Goal: Transaction & Acquisition: Purchase product/service

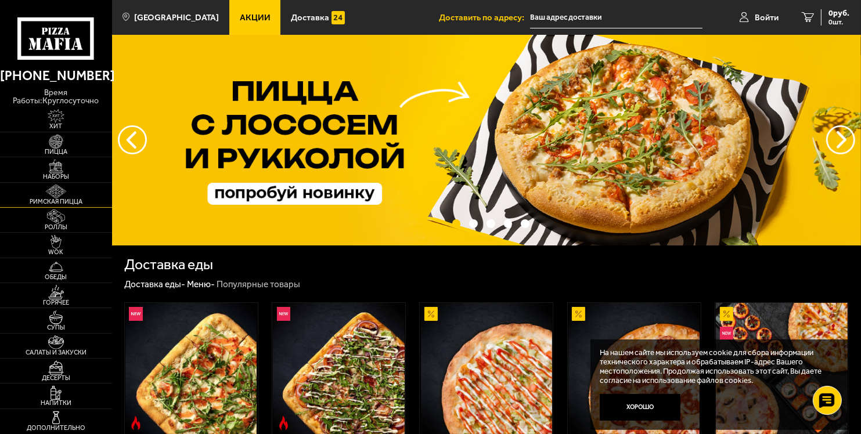
click at [56, 195] on img at bounding box center [56, 192] width 34 height 14
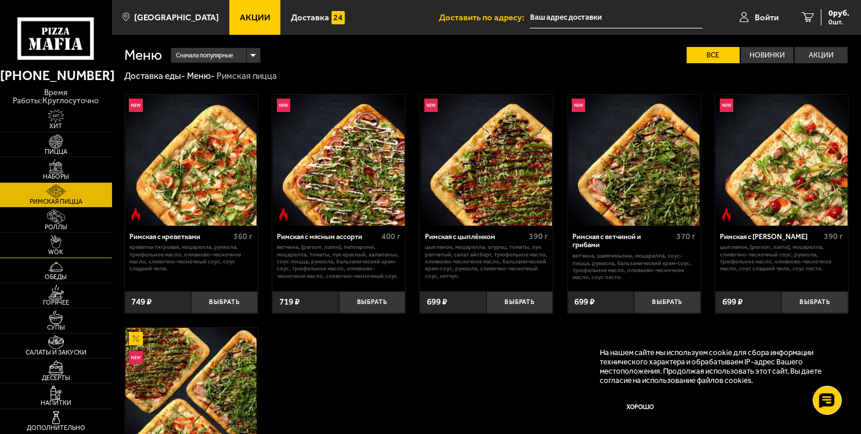
click at [55, 238] on img at bounding box center [56, 242] width 34 height 14
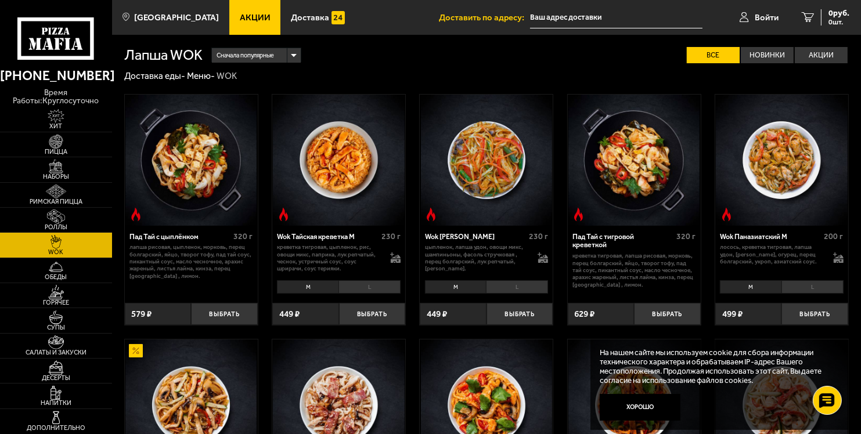
click at [595, 11] on input "text" at bounding box center [616, 17] width 172 height 21
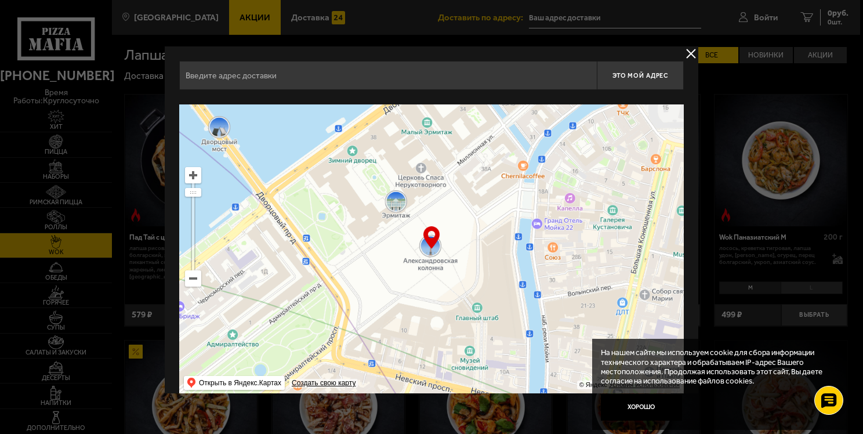
click at [417, 77] on input "text" at bounding box center [388, 75] width 418 height 29
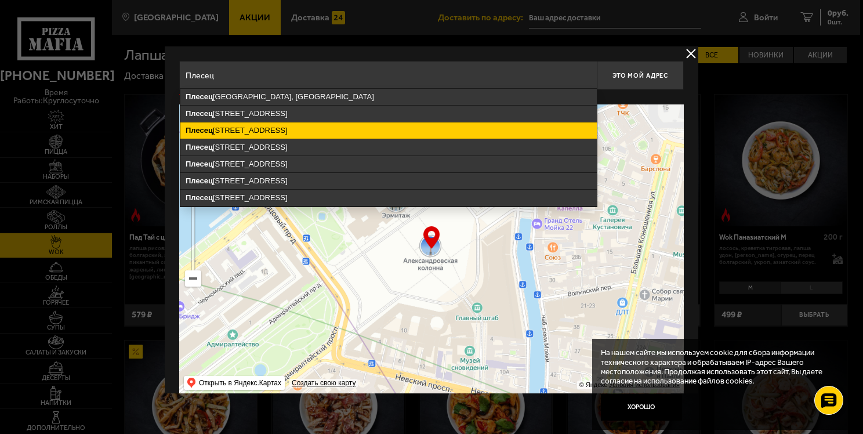
click at [366, 128] on ymaps "[STREET_ADDRESS]" at bounding box center [388, 130] width 417 height 16
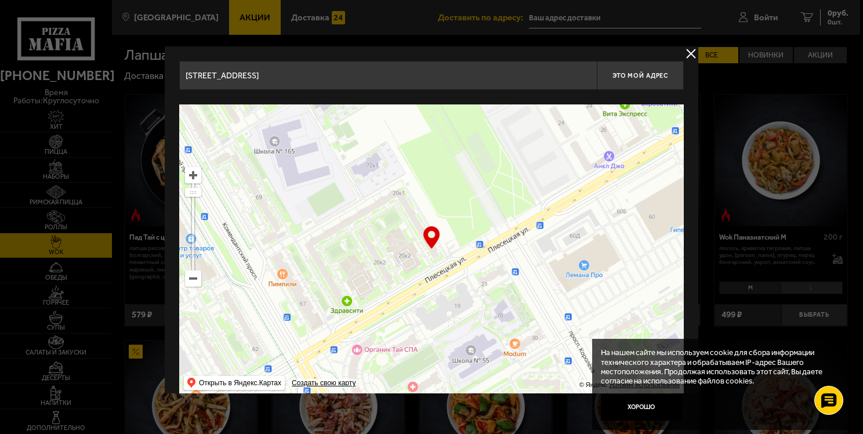
drag, startPoint x: 464, startPoint y: 267, endPoint x: 389, endPoint y: 233, distance: 81.8
click at [389, 233] on ymaps at bounding box center [431, 249] width 505 height 290
type input "[STREET_ADDRESS]"
click at [635, 82] on button "Это мой адрес" at bounding box center [640, 75] width 87 height 29
type input "[STREET_ADDRESS]"
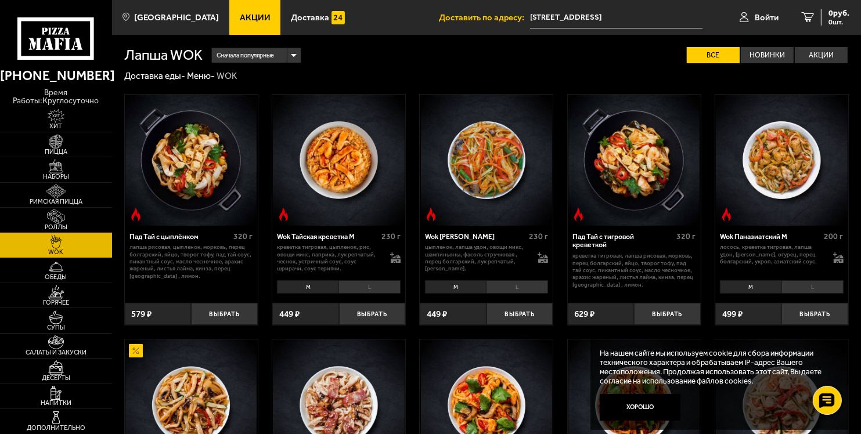
click at [608, 21] on input "[STREET_ADDRESS]" at bounding box center [616, 17] width 172 height 21
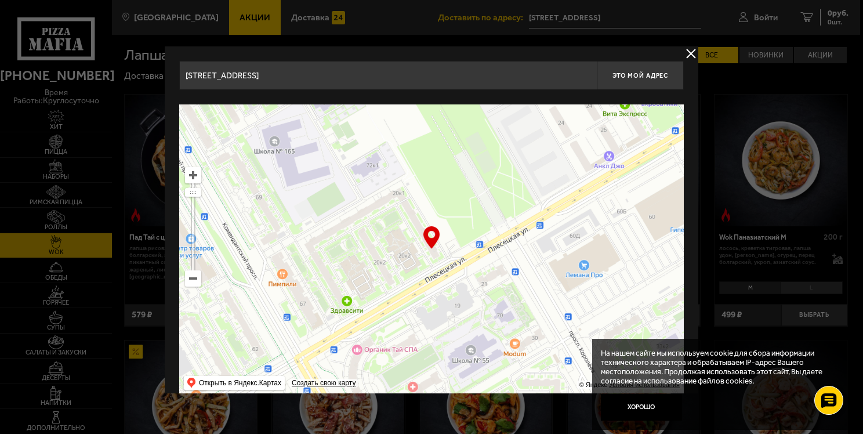
click at [693, 53] on button "delivery type" at bounding box center [691, 53] width 15 height 15
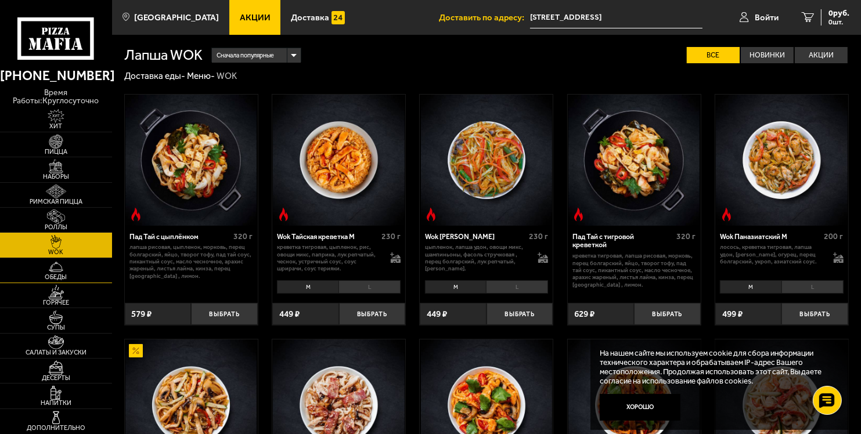
click at [39, 266] on img at bounding box center [56, 267] width 34 height 14
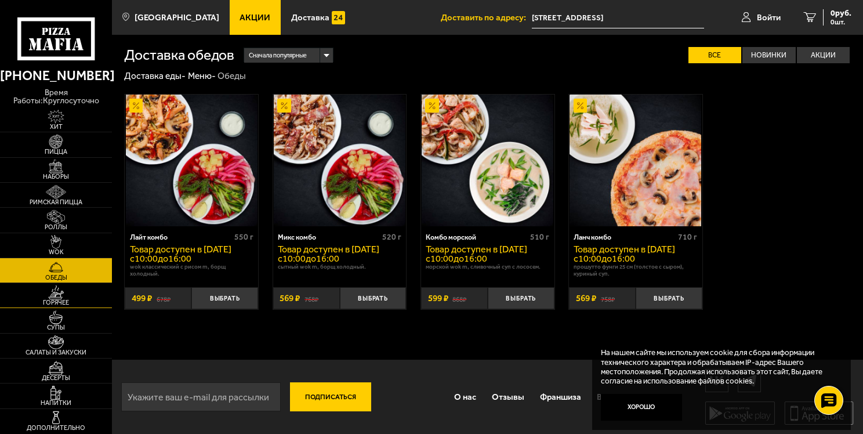
click at [70, 295] on img at bounding box center [56, 292] width 35 height 14
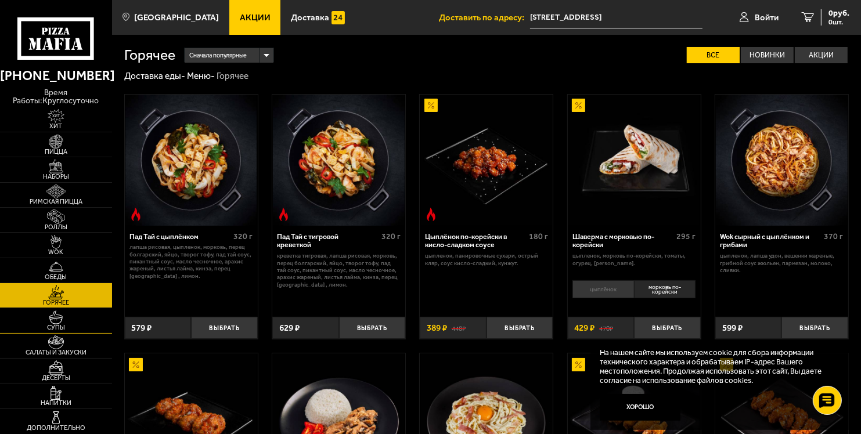
click at [68, 326] on span "Супы" at bounding box center [56, 327] width 112 height 6
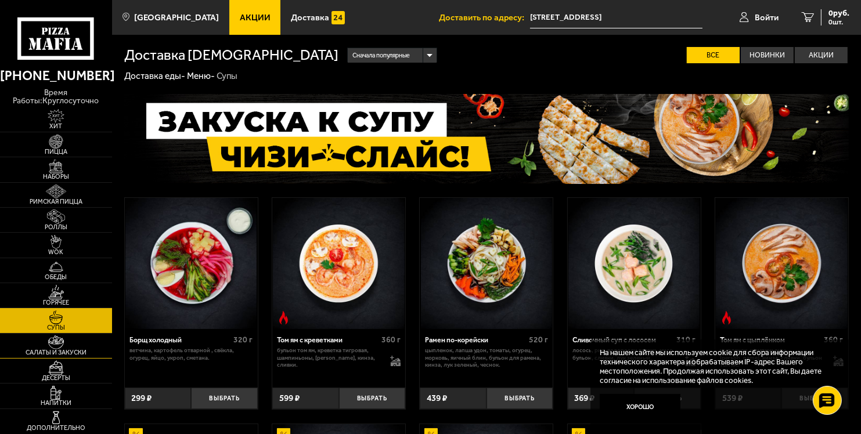
click at [78, 344] on link "Салаты и закуски" at bounding box center [56, 346] width 112 height 24
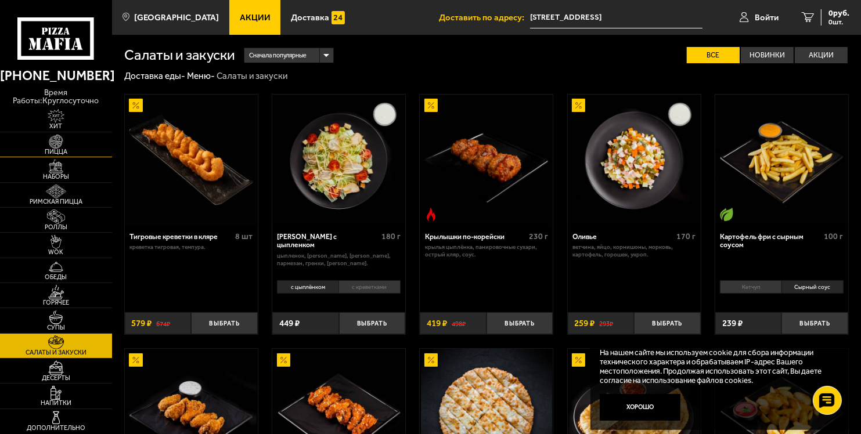
click at [82, 144] on link "Пицца" at bounding box center [56, 144] width 112 height 24
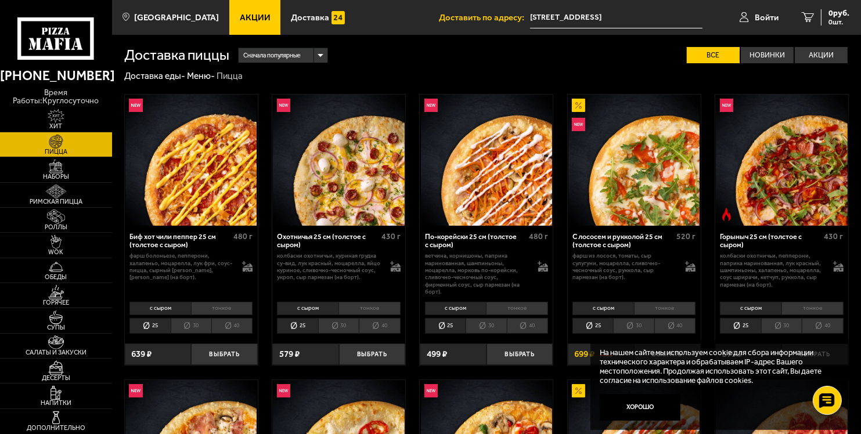
click at [515, 318] on li "40" at bounding box center [527, 326] width 41 height 16
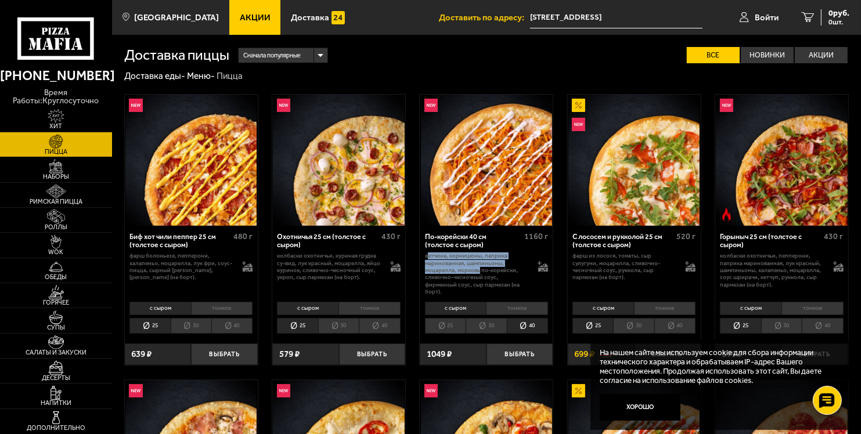
drag, startPoint x: 432, startPoint y: 255, endPoint x: 478, endPoint y: 274, distance: 50.0
click at [478, 274] on p "ветчина, корнишоны, паприка маринованная, шампиньоны, моцарелла, морковь по-кор…" at bounding box center [477, 273] width 104 height 43
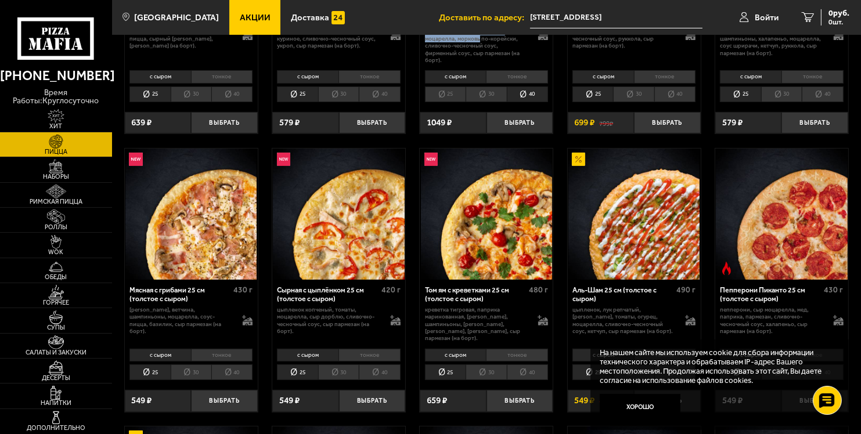
scroll to position [232, 0]
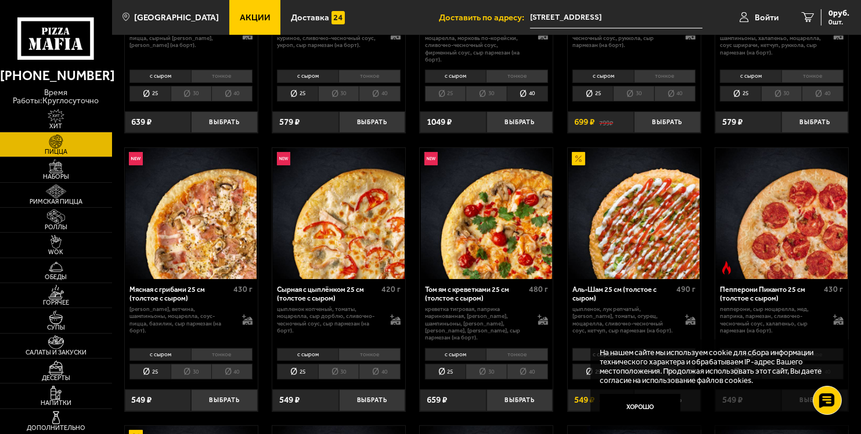
click at [227, 348] on li "тонкое" at bounding box center [222, 354] width 62 height 13
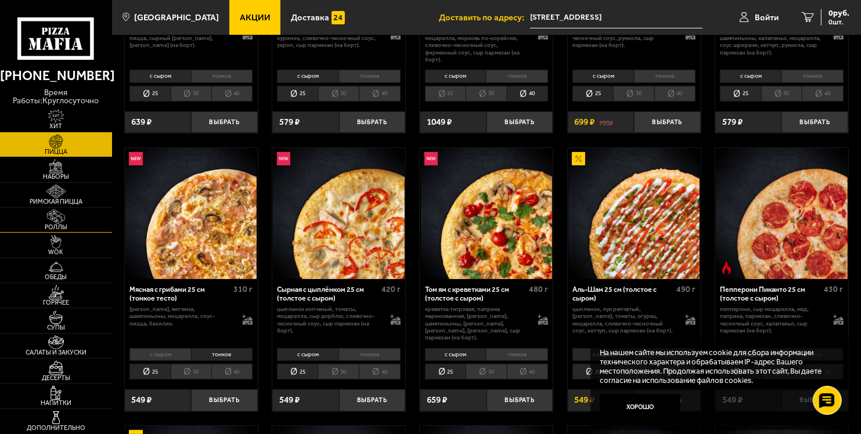
click at [70, 219] on img at bounding box center [56, 216] width 34 height 14
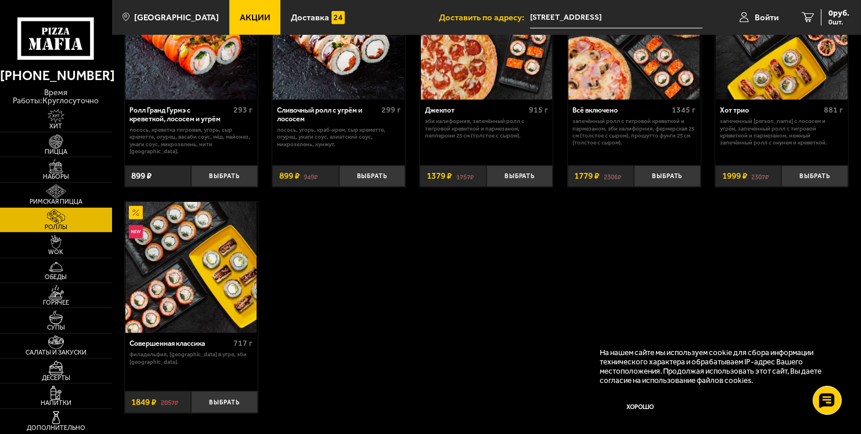
scroll to position [696, 0]
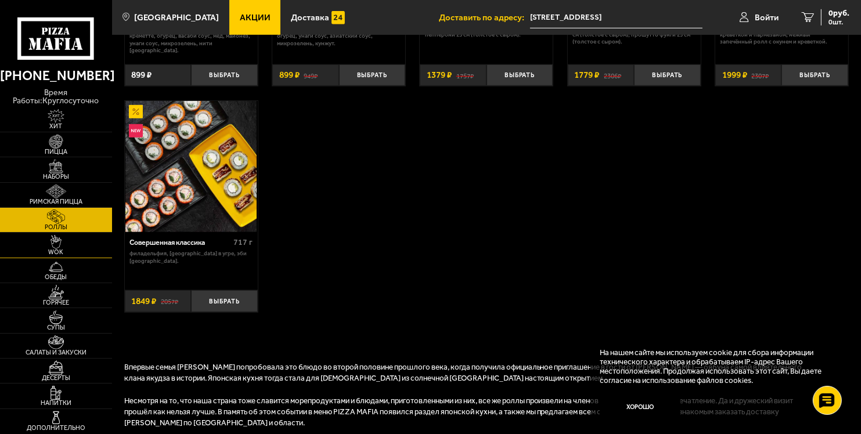
click at [63, 253] on span "WOK" at bounding box center [56, 252] width 112 height 6
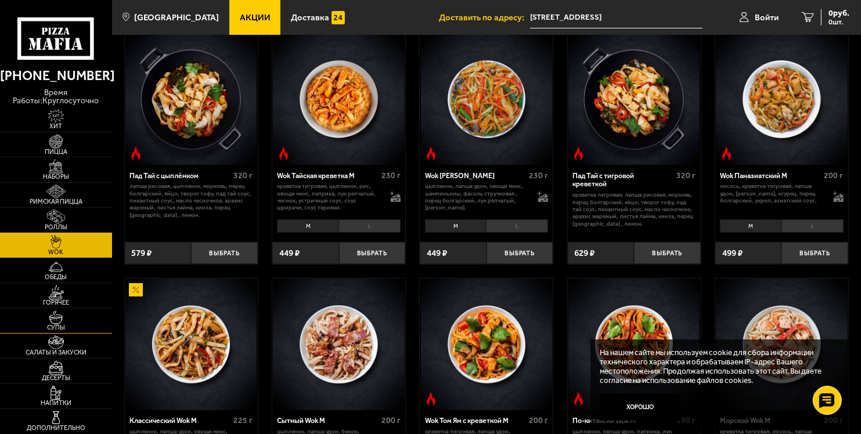
scroll to position [174, 0]
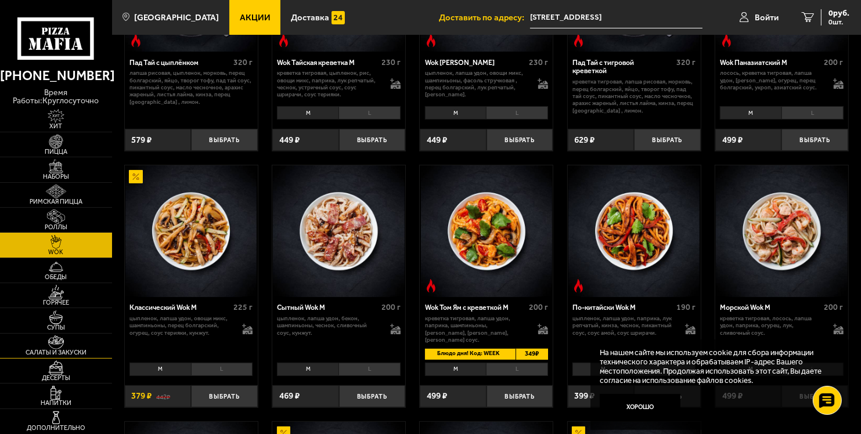
click at [63, 348] on img at bounding box center [56, 342] width 34 height 14
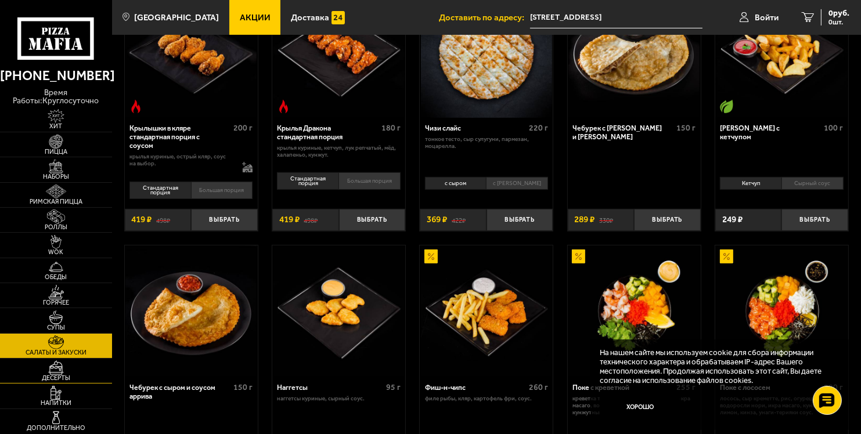
scroll to position [464, 0]
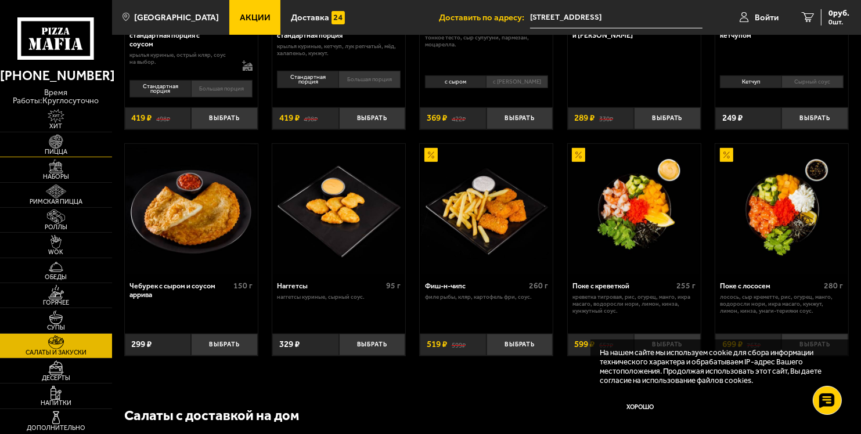
click at [61, 140] on img at bounding box center [56, 142] width 34 height 14
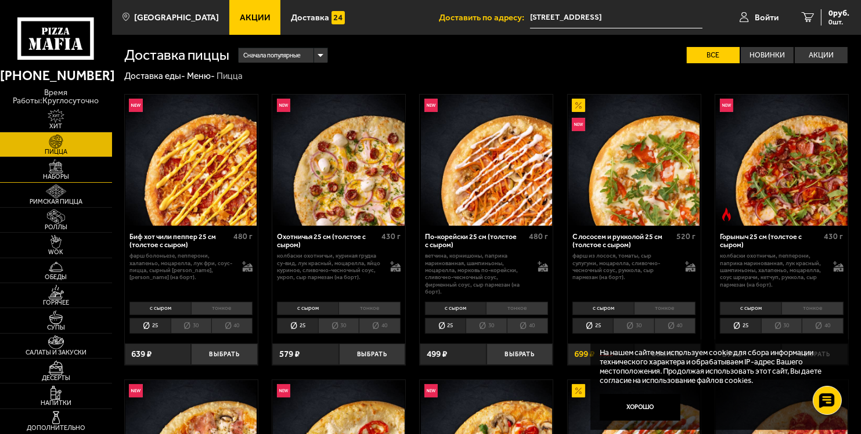
click at [69, 171] on img at bounding box center [56, 167] width 34 height 14
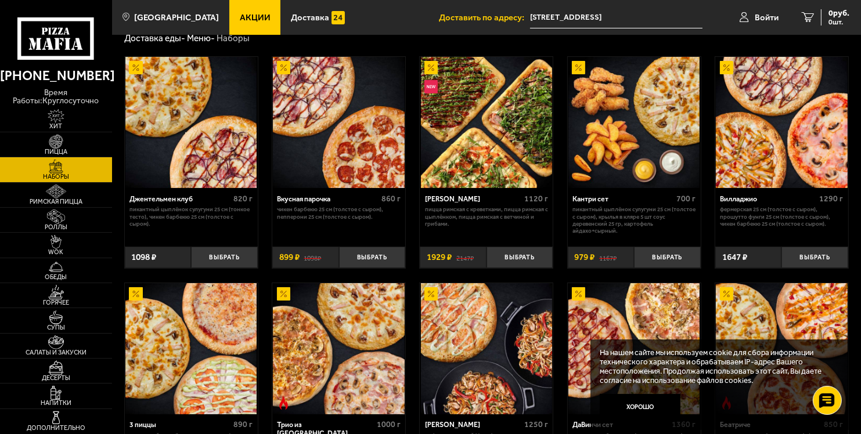
scroll to position [58, 0]
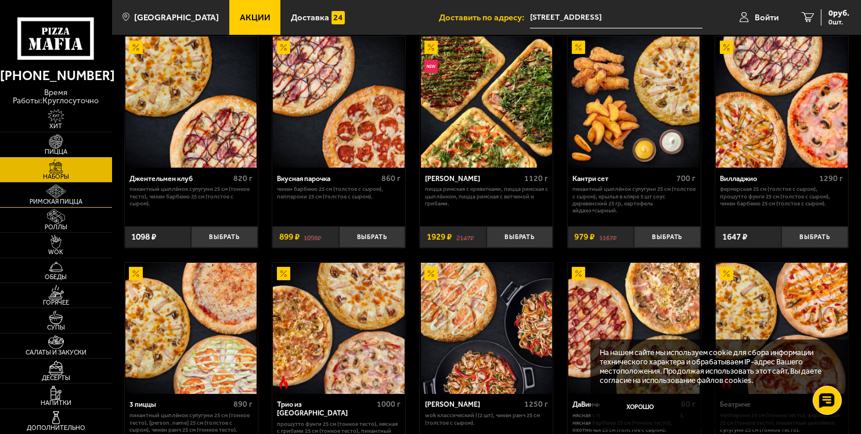
click at [56, 193] on img at bounding box center [56, 192] width 34 height 14
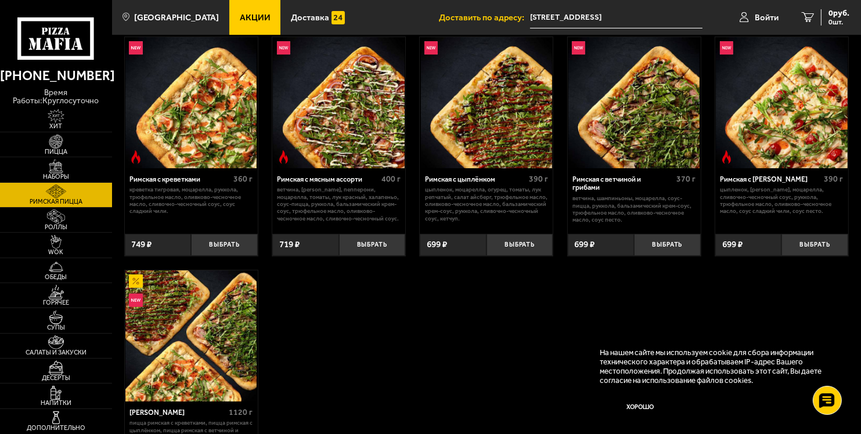
scroll to position [116, 0]
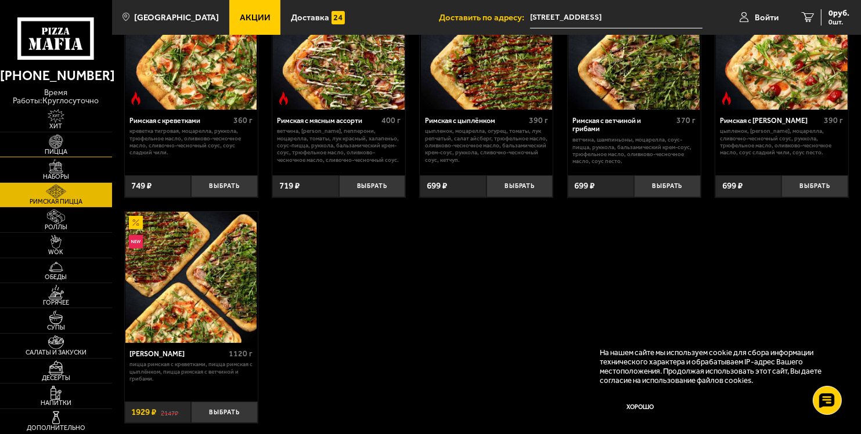
click at [79, 152] on span "Пицца" at bounding box center [56, 152] width 112 height 6
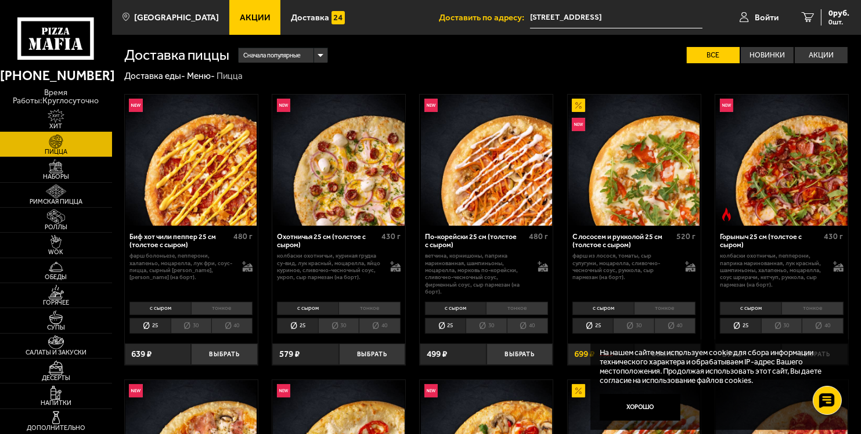
click at [46, 109] on img at bounding box center [56, 116] width 34 height 14
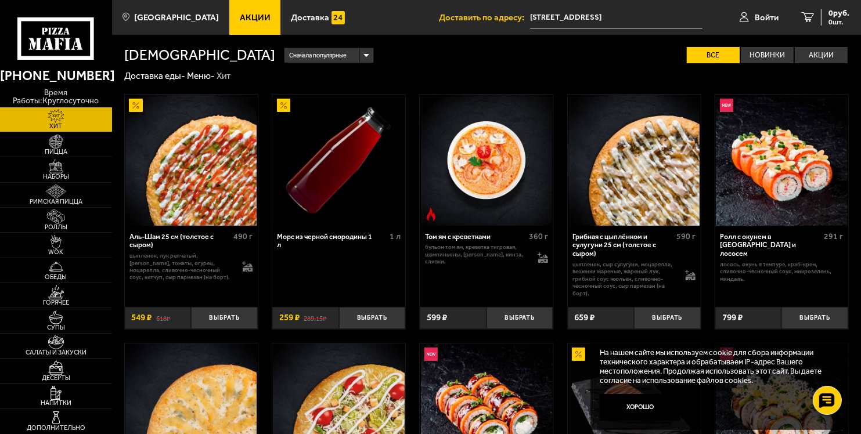
click at [50, 130] on link "Хит" at bounding box center [56, 119] width 112 height 24
click at [61, 147] on img at bounding box center [56, 142] width 34 height 14
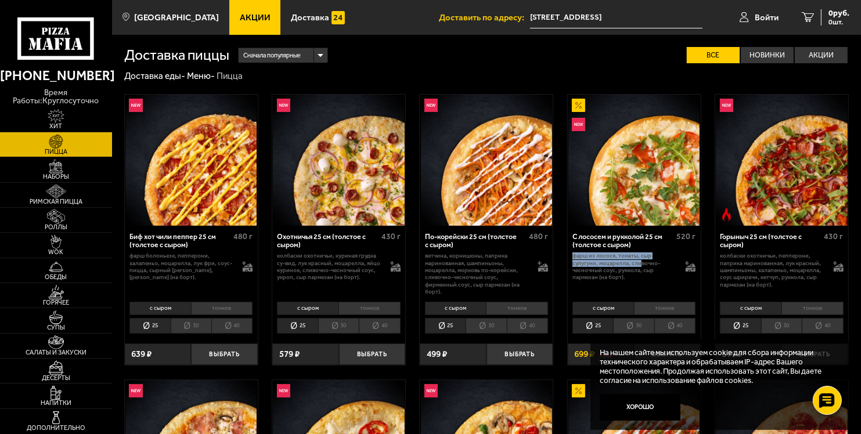
drag, startPoint x: 573, startPoint y: 259, endPoint x: 639, endPoint y: 262, distance: 66.8
click at [639, 262] on p "фарш из лосося, томаты, сыр сулугуни, моцарелла, сливочно-чесночный соус, рукко…" at bounding box center [624, 266] width 104 height 28
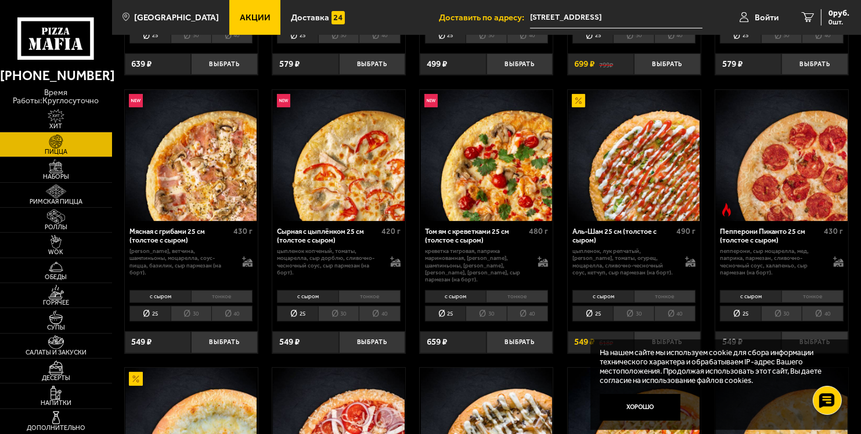
click at [673, 306] on li "40" at bounding box center [674, 314] width 41 height 16
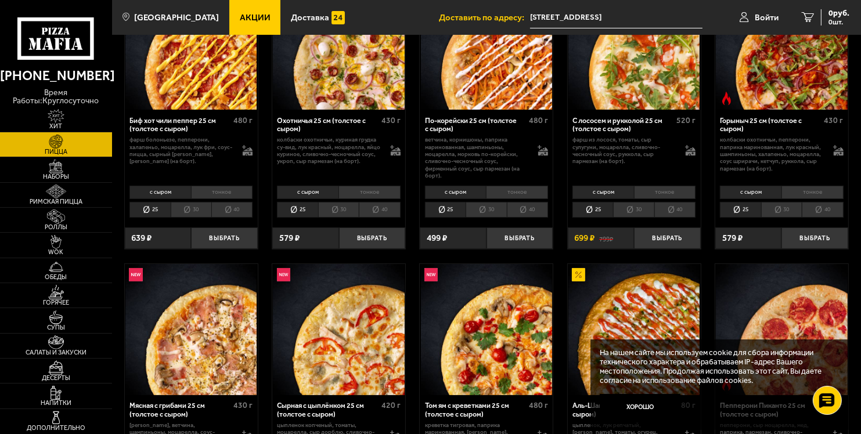
scroll to position [58, 0]
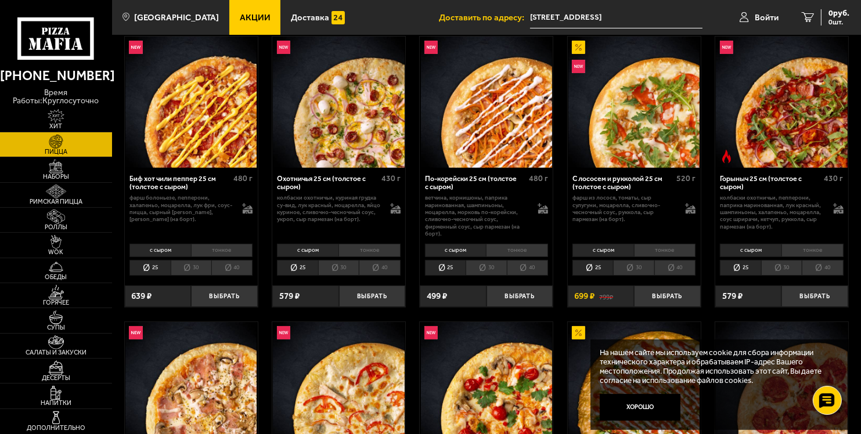
click at [663, 266] on li "40" at bounding box center [674, 268] width 41 height 16
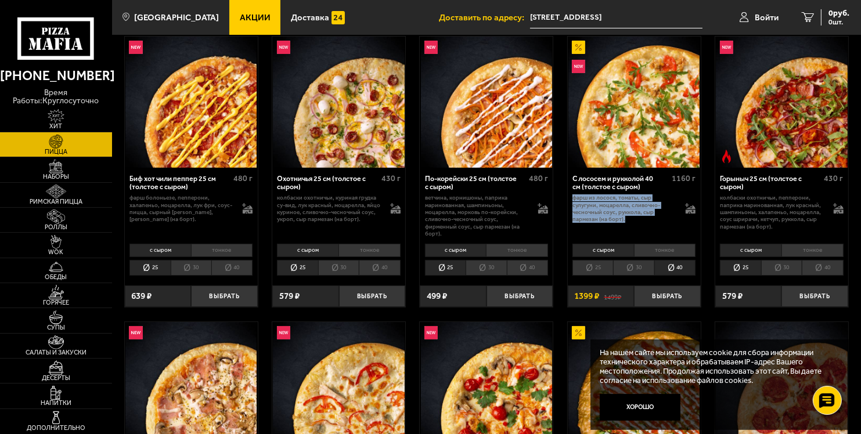
drag, startPoint x: 579, startPoint y: 199, endPoint x: 640, endPoint y: 225, distance: 66.6
click at [640, 225] on div "С лососем и рукколой 40 см (толстое с сыром) 1160 г фарш из лосося, томаты, сыр…" at bounding box center [633, 204] width 133 height 73
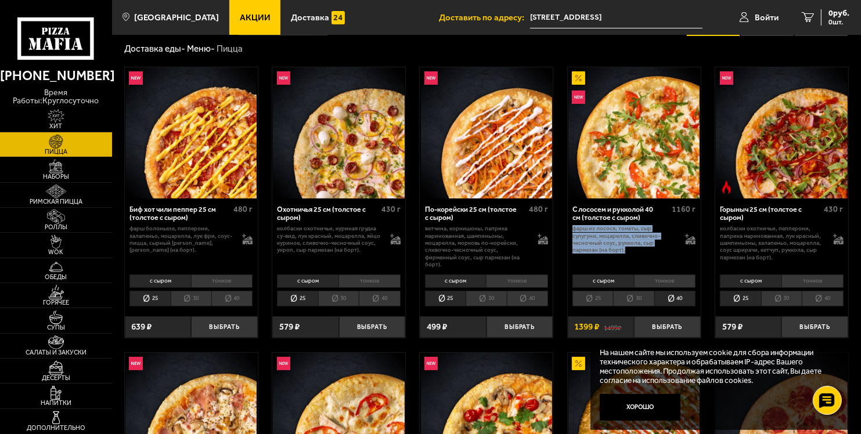
scroll to position [0, 0]
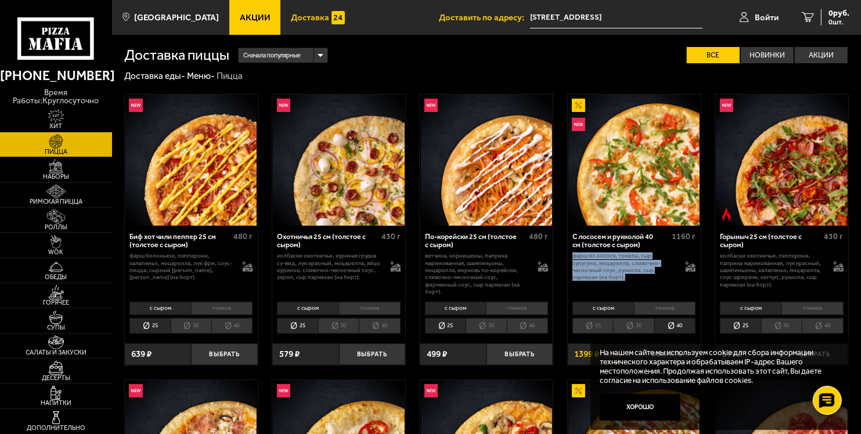
click at [292, 20] on span "Доставка" at bounding box center [310, 17] width 38 height 9
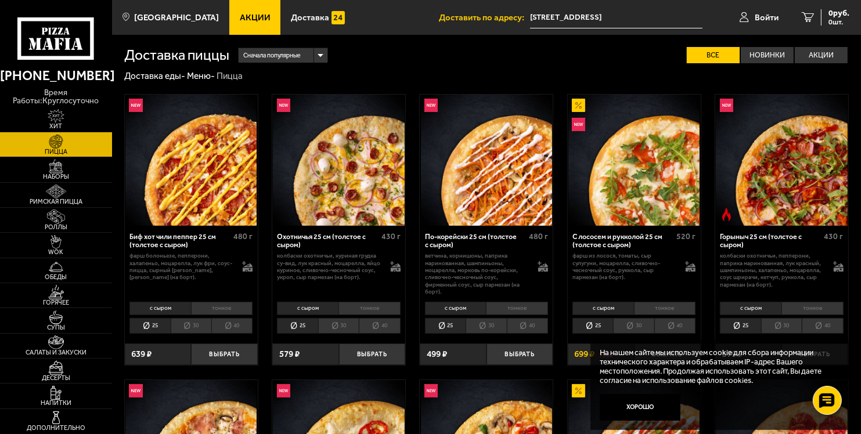
click at [667, 326] on li "40" at bounding box center [674, 326] width 41 height 16
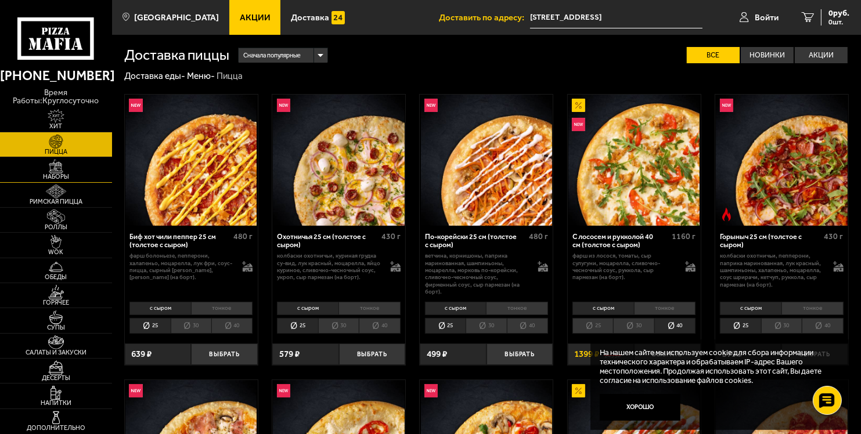
click at [77, 166] on link "Наборы" at bounding box center [56, 169] width 112 height 24
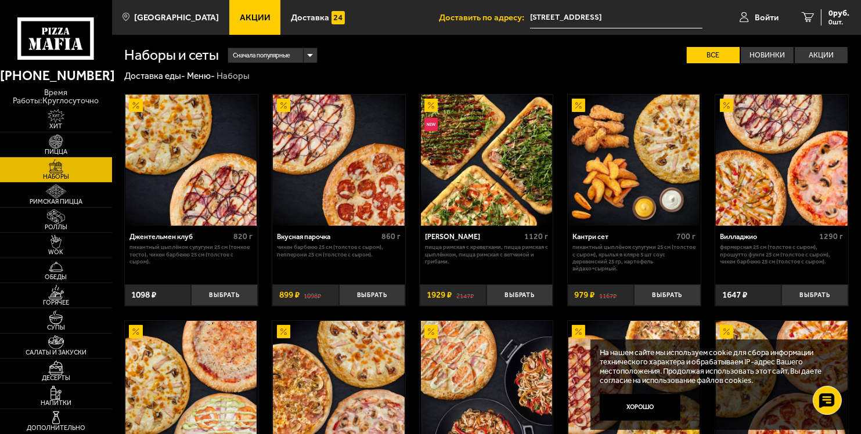
click at [508, 226] on div "Мама Миа 1120 г Пицца Римская с креветками, Пицца Римская с цыплёнком, Пицца Ри…" at bounding box center [486, 252] width 133 height 52
click at [72, 198] on span "Римская пицца" at bounding box center [56, 201] width 112 height 6
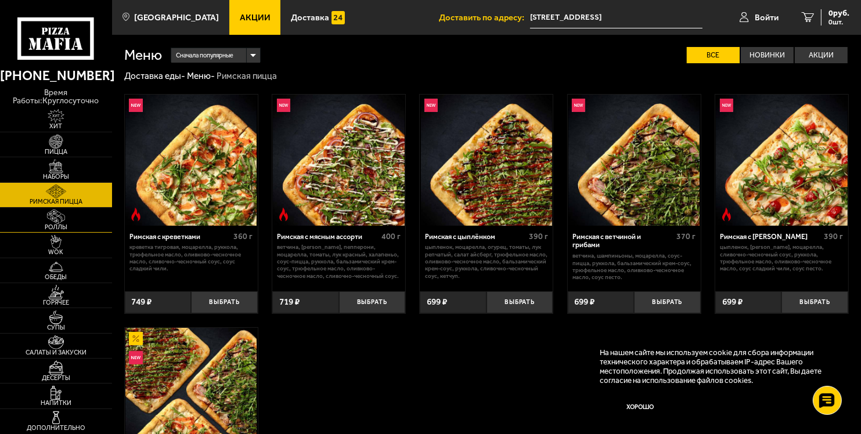
click at [70, 218] on img at bounding box center [56, 216] width 34 height 14
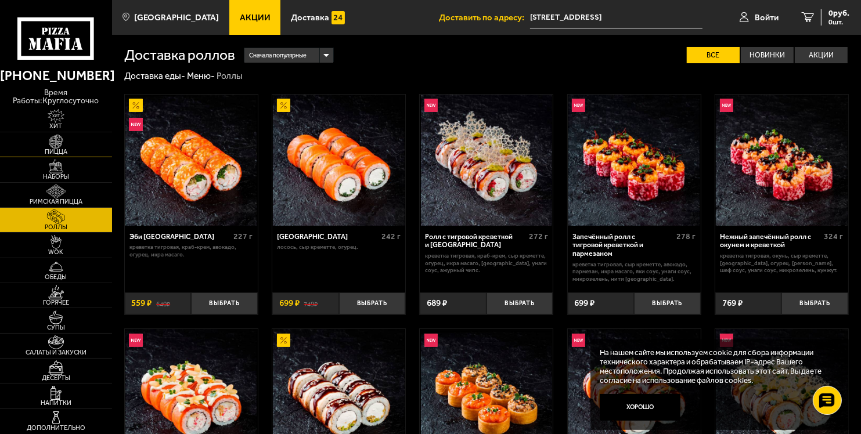
click at [72, 133] on link "Пицца" at bounding box center [56, 144] width 112 height 24
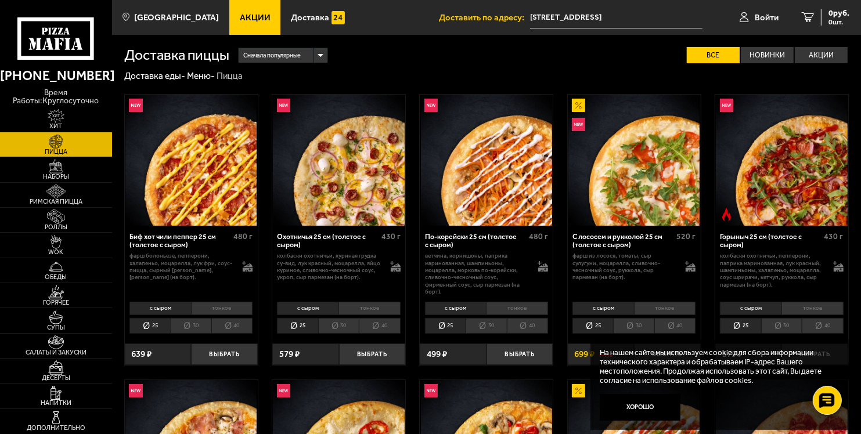
click at [640, 328] on li "30" at bounding box center [633, 326] width 41 height 16
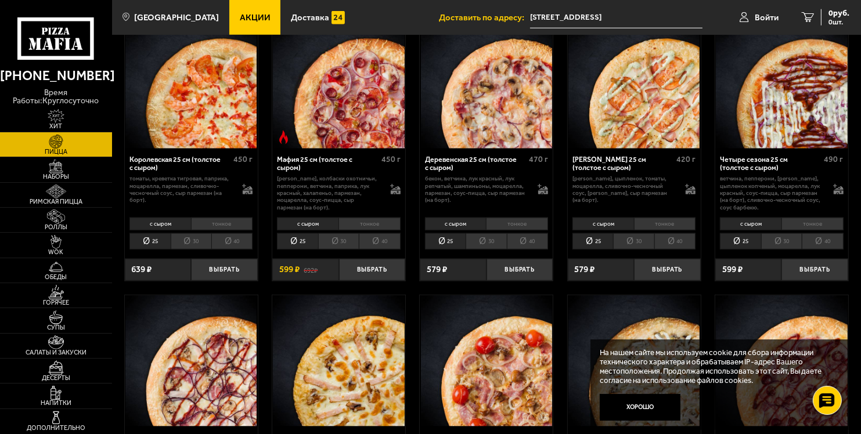
scroll to position [1205, 0]
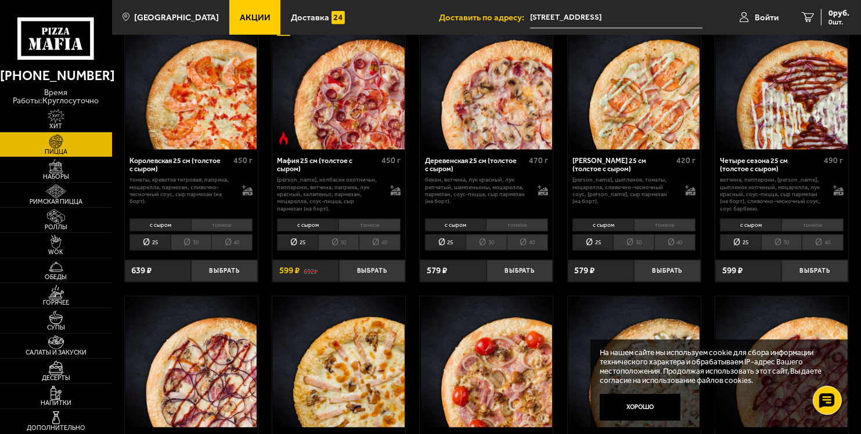
click at [629, 234] on li "30" at bounding box center [633, 242] width 41 height 16
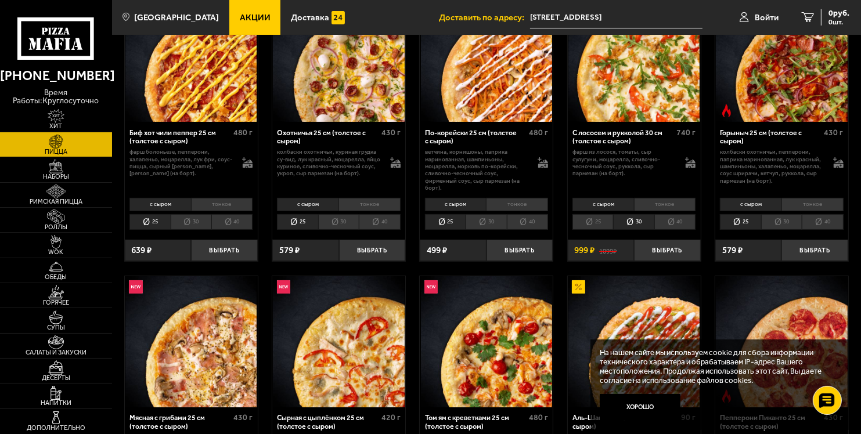
scroll to position [0, 0]
